Goal: Communication & Community: Ask a question

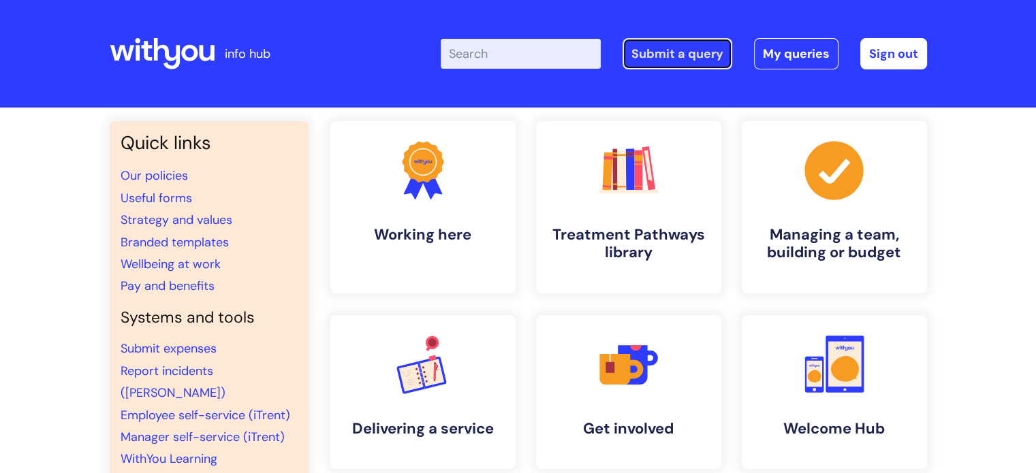
click at [678, 55] on link "Submit a query" at bounding box center [678, 53] width 110 height 31
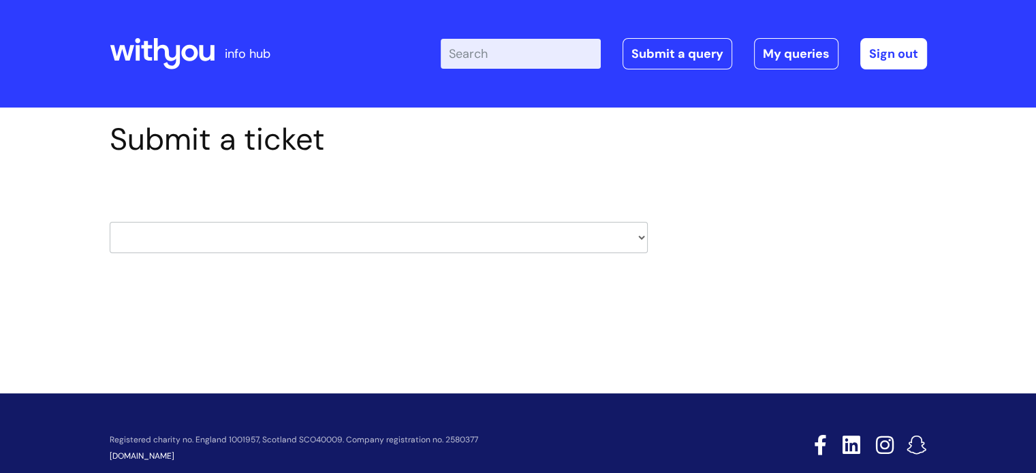
click at [642, 242] on select "HR / People IT and Support Clinical Drug Alerts Finance Accounts Data Support T…" at bounding box center [379, 237] width 538 height 31
select select "it_and_support"
click at [110, 222] on select "HR / People IT and Support Clinical Drug Alerts Finance Accounts Data Support T…" at bounding box center [379, 237] width 538 height 31
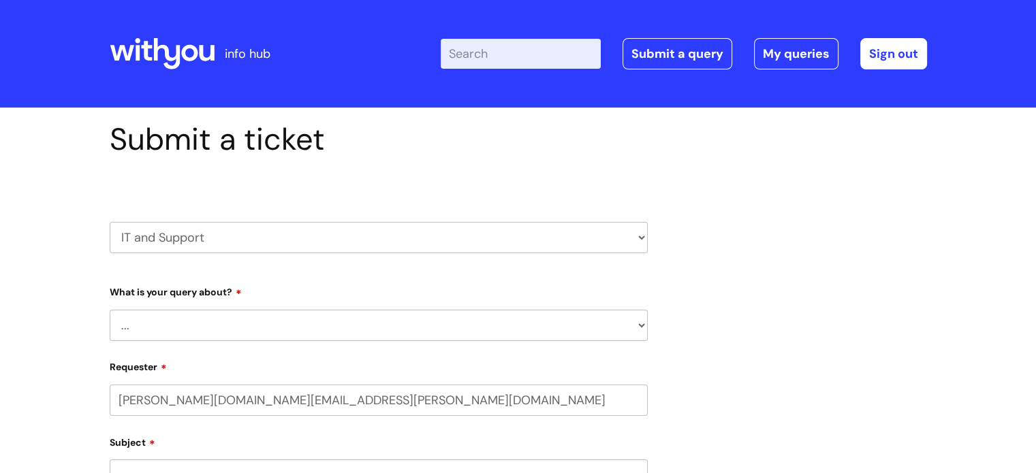
select select "80004418200"
click at [643, 329] on select "... Mobile Phone Reset & MFA Accounts, Starters and Leavers IT Hardware issue I…" at bounding box center [379, 325] width 538 height 31
click at [110, 310] on select "... Mobile Phone Reset & MFA Accounts, Starters and Leavers IT Hardware issue I…" at bounding box center [379, 325] width 538 height 31
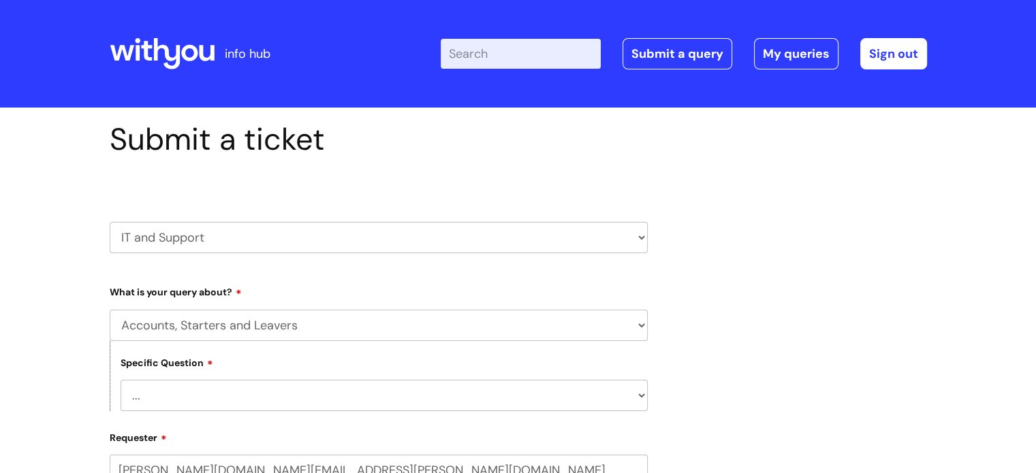
click at [640, 398] on select "... I have a new starter I have a leaver I need to make a change to an account …" at bounding box center [384, 395] width 527 height 31
click at [645, 327] on select "... Mobile Phone Reset & MFA Accounts, Starters and Leavers IT Hardware issue I…" at bounding box center [379, 325] width 538 height 31
select select "Something Else"
click at [110, 310] on select "... Mobile Phone Reset & MFA Accounts, Starters and Leavers IT Hardware issue I…" at bounding box center [379, 325] width 538 height 31
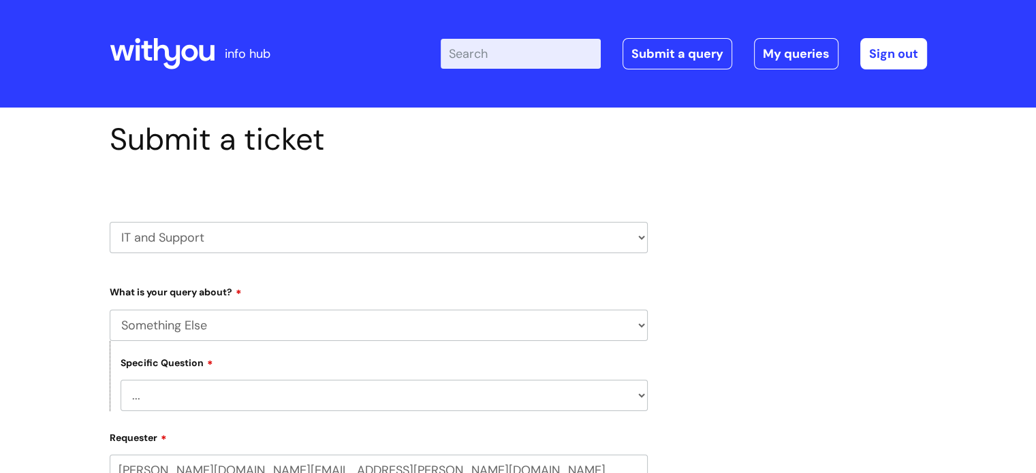
click at [645, 395] on select "... My problem is not listed" at bounding box center [384, 395] width 527 height 31
select select "My problem is not listed"
click at [121, 380] on select "... My problem is not listed" at bounding box center [384, 395] width 527 height 31
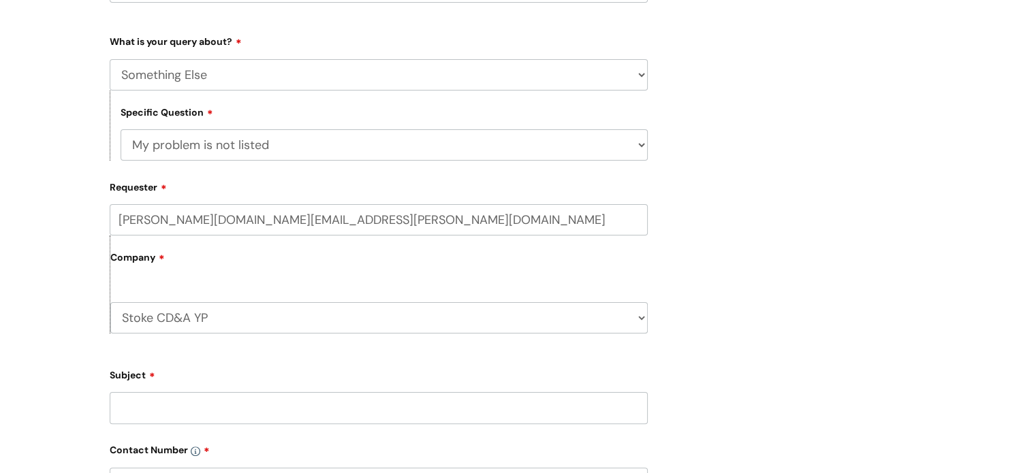
scroll to position [272, 0]
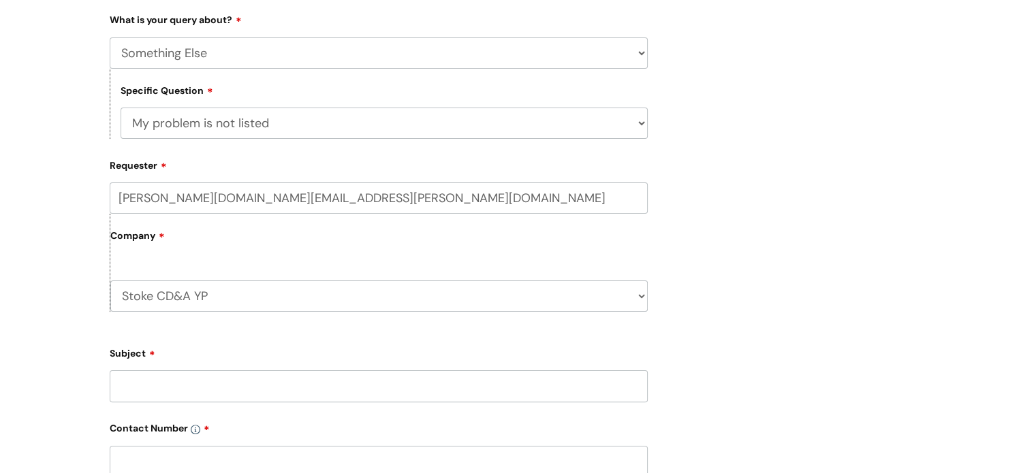
click at [400, 386] on input "Subject" at bounding box center [379, 386] width 538 height 31
click at [123, 383] on input "nebula login" at bounding box center [379, 386] width 538 height 31
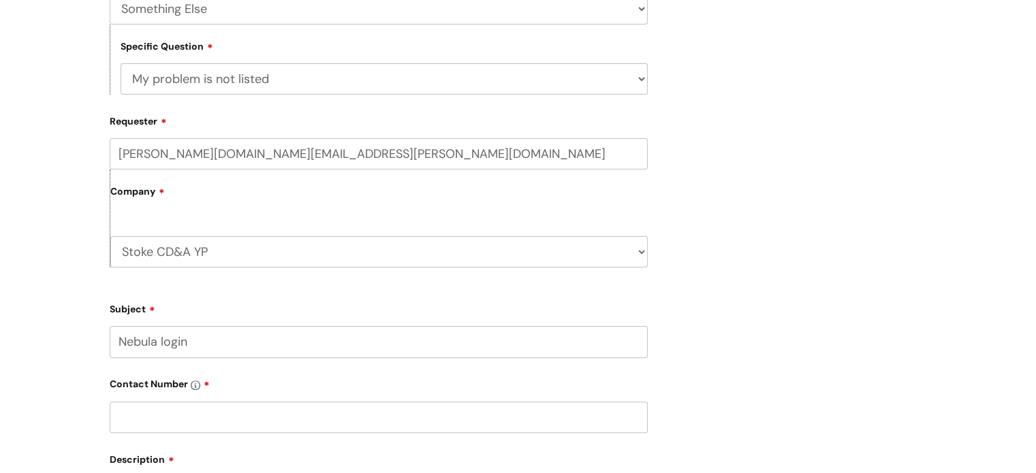
scroll to position [409, 0]
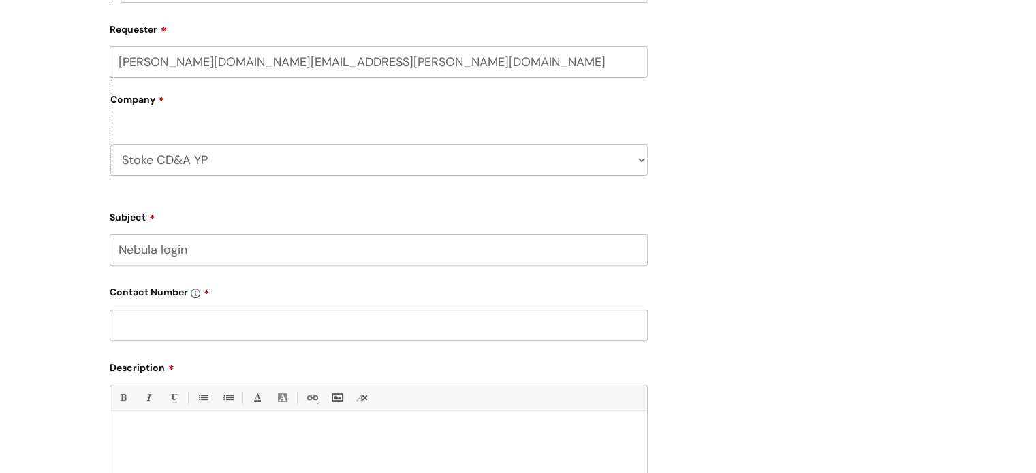
type input "Nebula login"
click at [138, 331] on input "text" at bounding box center [379, 325] width 538 height 31
type input "07866 006 975"
click at [144, 432] on p at bounding box center [379, 434] width 516 height 12
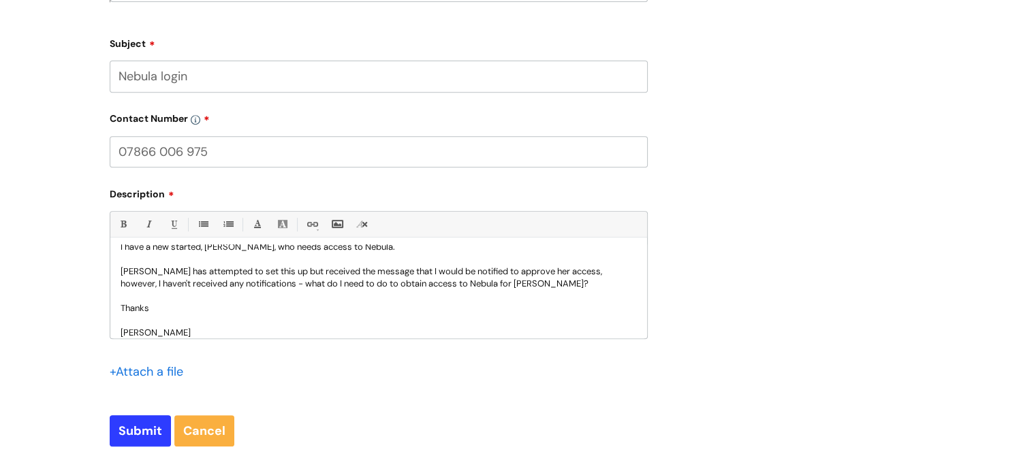
scroll to position [584, 0]
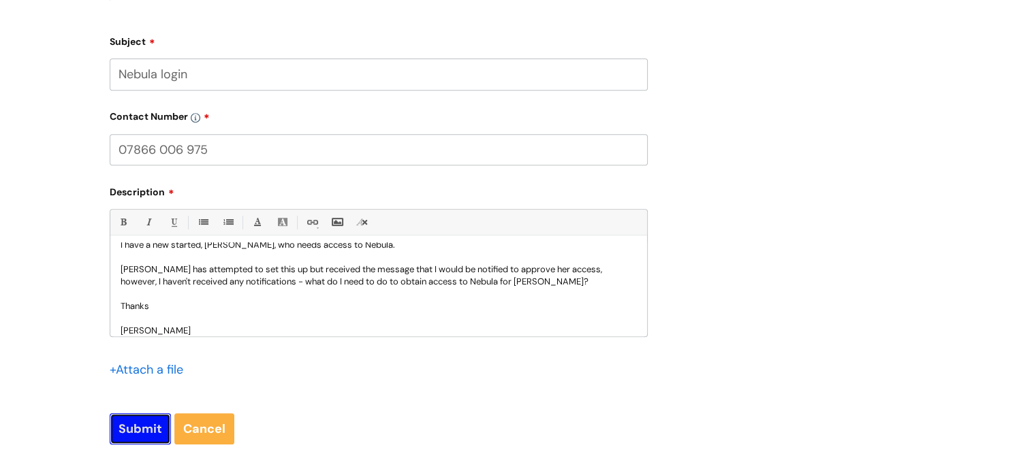
drag, startPoint x: 118, startPoint y: 430, endPoint x: 118, endPoint y: 417, distance: 13.6
click at [118, 430] on input "Submit" at bounding box center [140, 428] width 61 height 31
type input "Please Wait..."
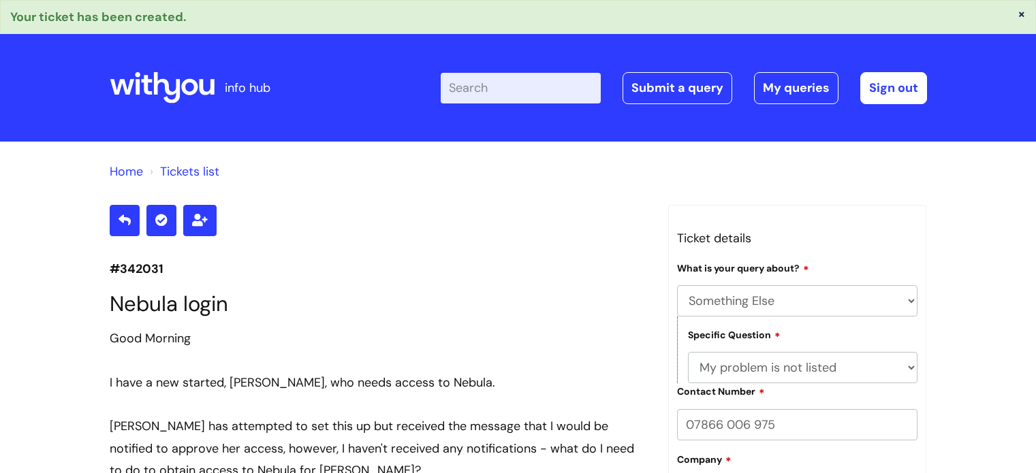
select select "Something Else"
select select "My problem is not listed"
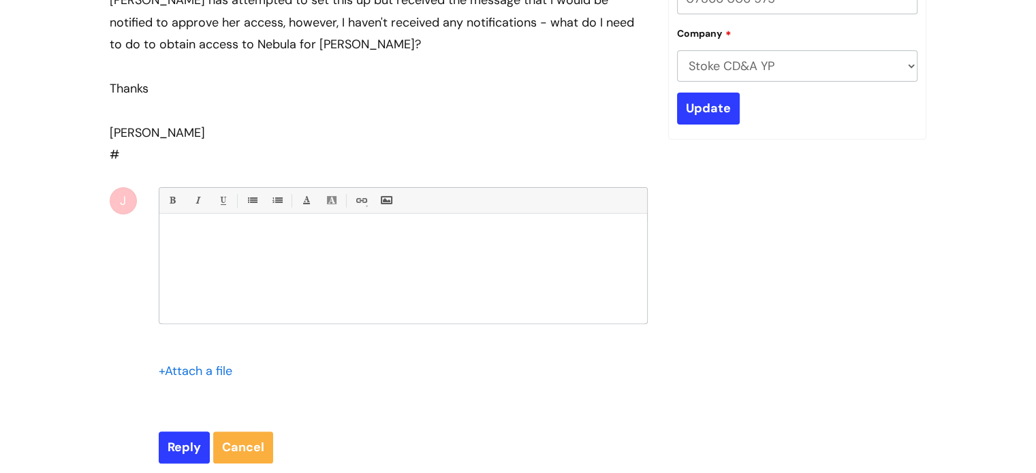
scroll to position [426, 0]
